Goal: Complete application form: Complete application form

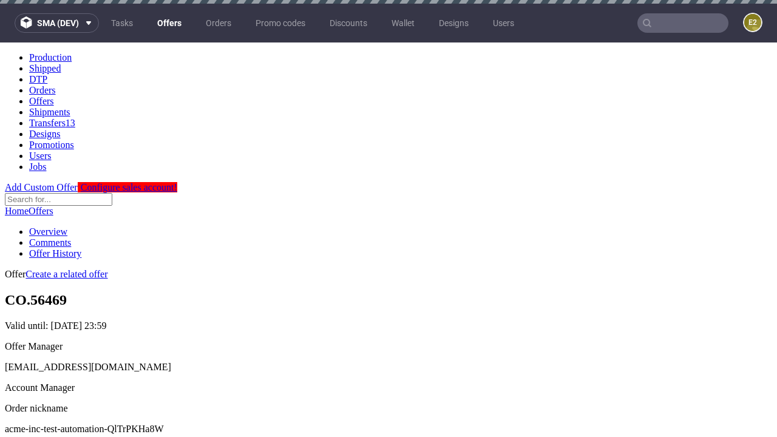
scroll to position [4, 0]
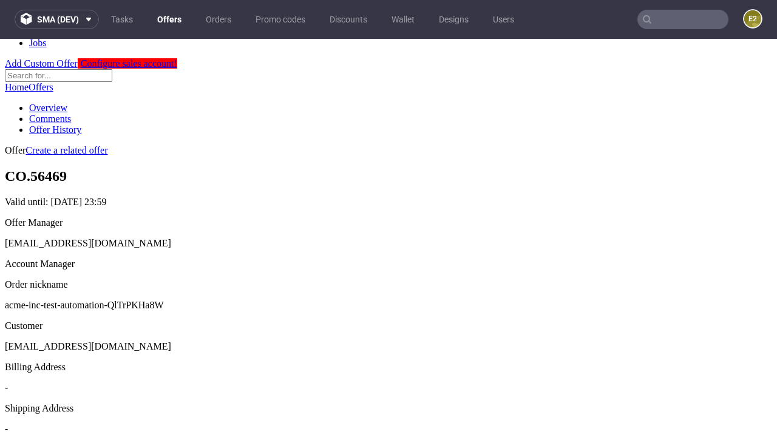
scroll to position [414, 0]
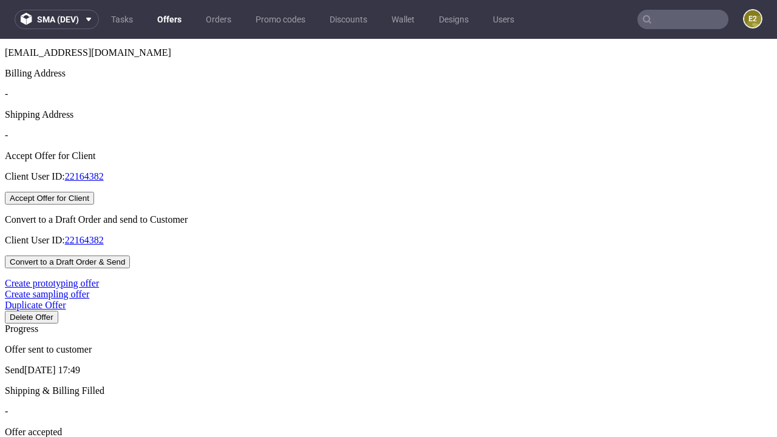
click at [94, 205] on button "Accept Offer for Client" at bounding box center [49, 198] width 89 height 13
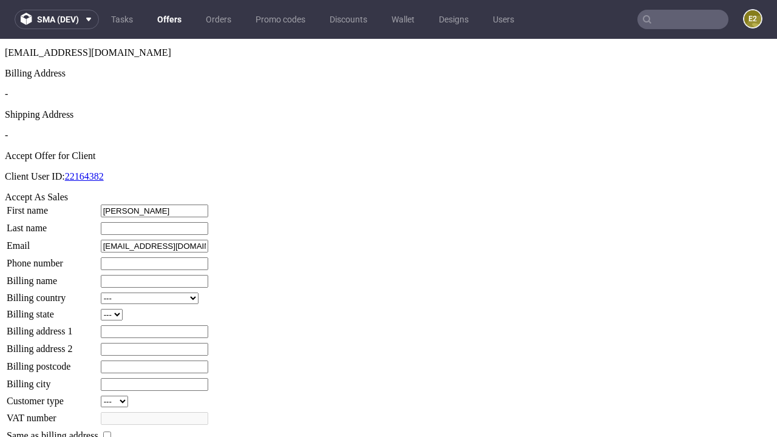
type input "Thurman"
type input "Rohan"
type input "1509813888"
type input "Selena14"
select select "13"
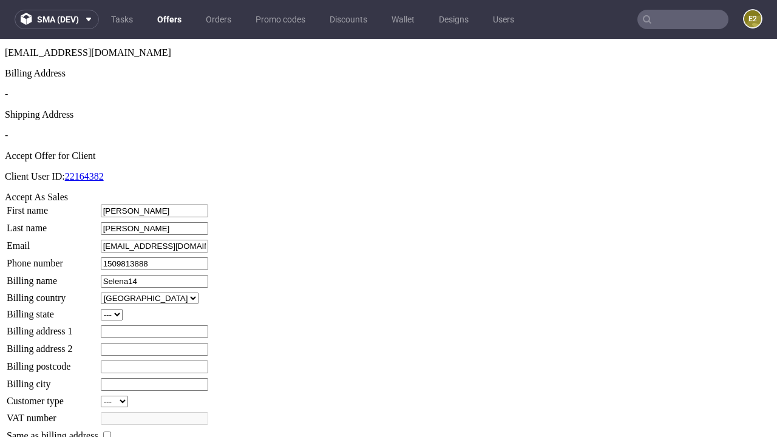
type input "Selena14"
type input "40 Eunice Drive"
select select "132"
type input "40 Eunice Drive"
type input "RO9 0UR"
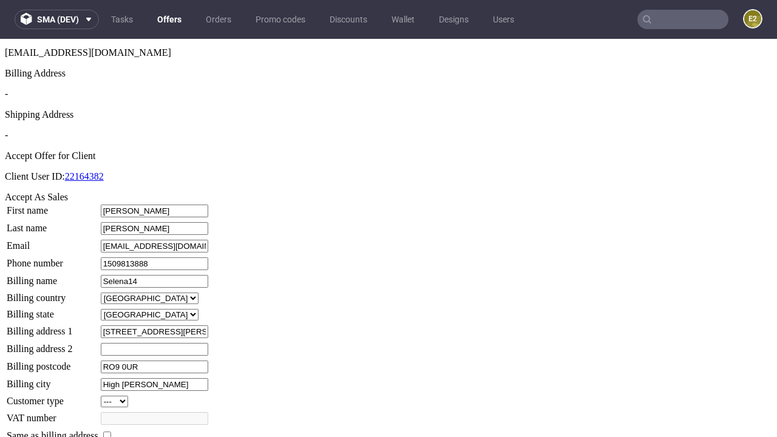
type input "High Volkman"
click at [111, 432] on input "checkbox" at bounding box center [107, 436] width 8 height 8
checkbox input "true"
type input "Selena14"
select select "13"
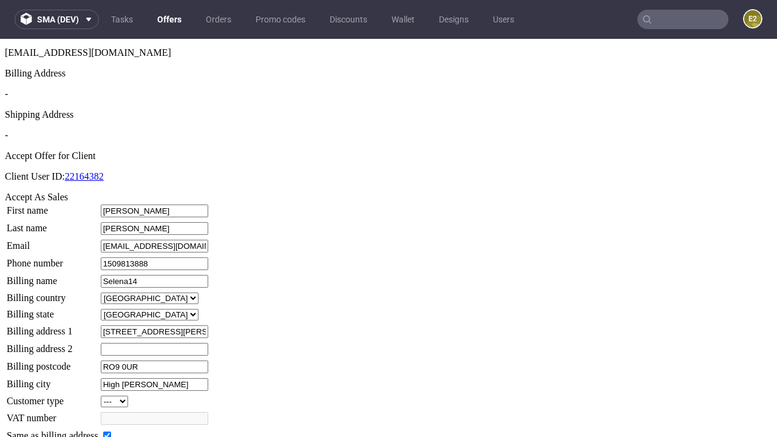
type input "40 Eunice Drive"
type input "RO9 0UR"
type input "High Volkman"
select select "132"
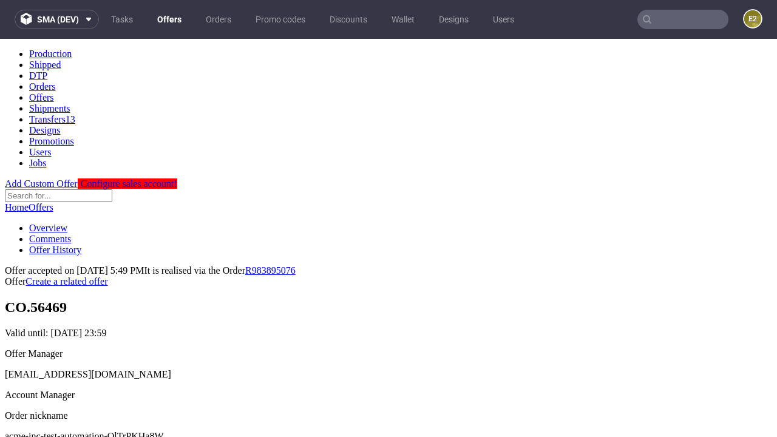
scroll to position [0, 0]
